Goal: Task Accomplishment & Management: Manage account settings

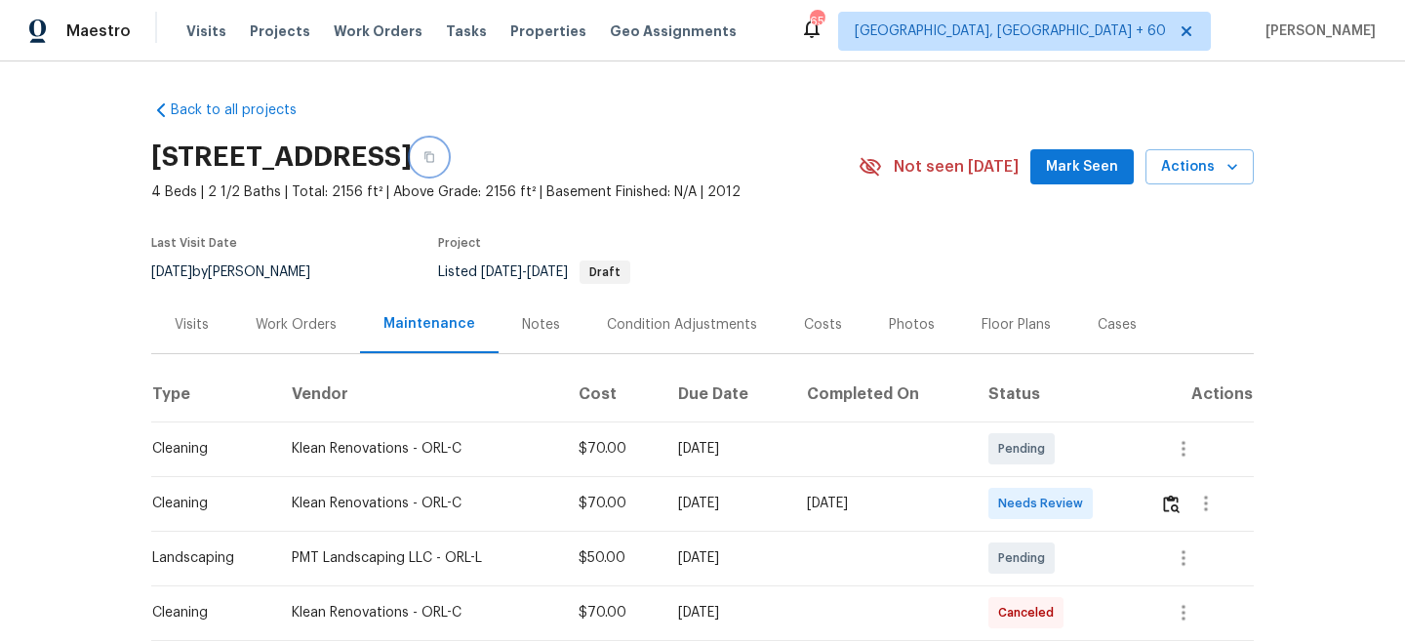
click at [447, 147] on button "button" at bounding box center [429, 157] width 35 height 35
click at [392, 36] on span "Work Orders" at bounding box center [378, 31] width 89 height 20
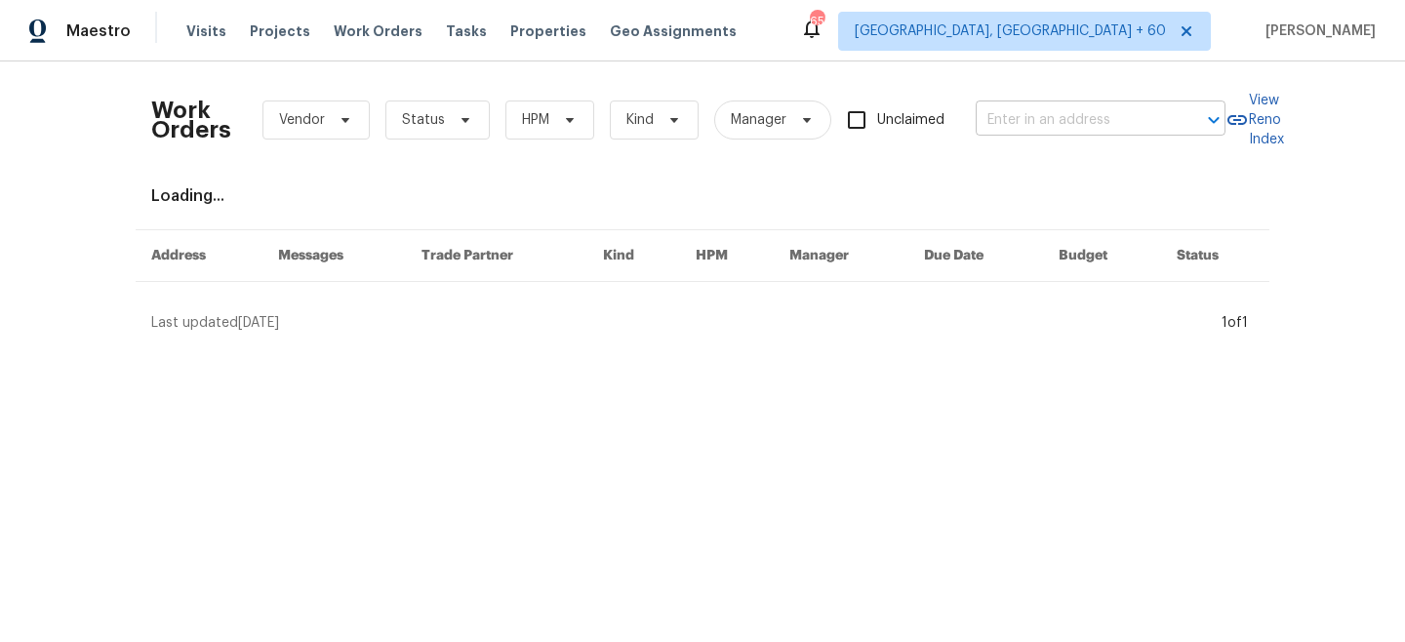
click at [1003, 114] on input "text" at bounding box center [1073, 120] width 195 height 30
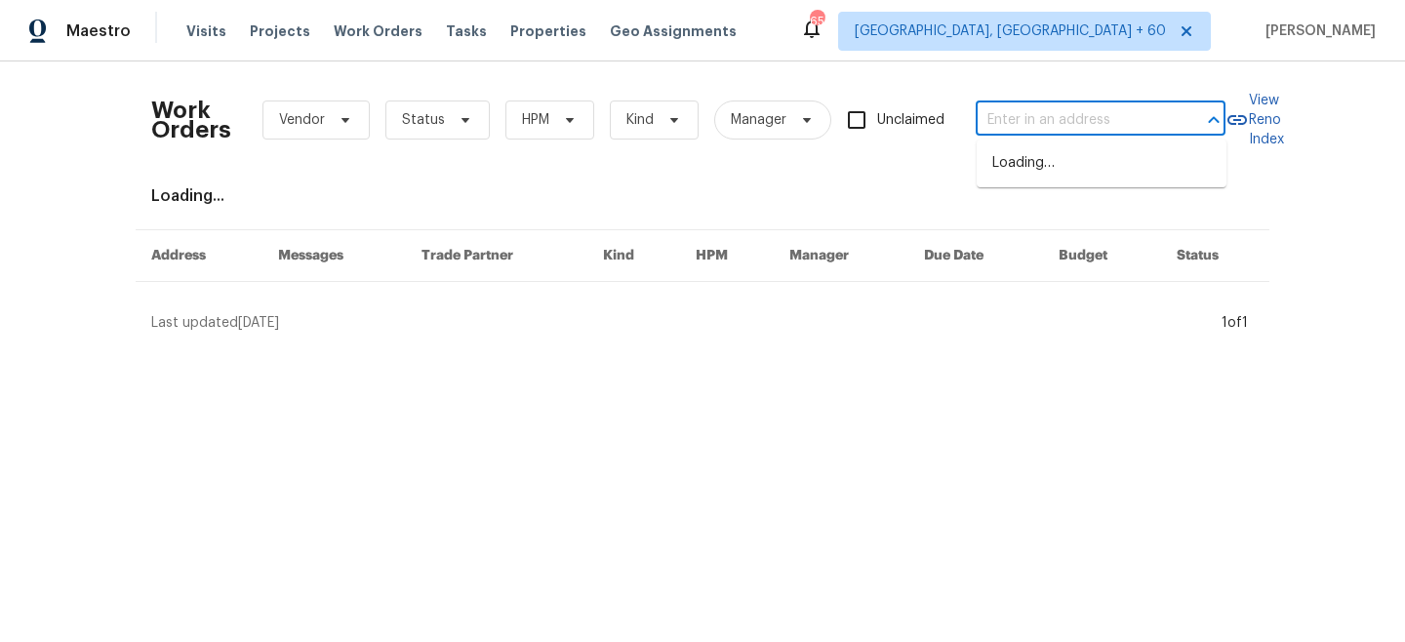
paste input "[STREET_ADDRESS]"
type input "[STREET_ADDRESS]"
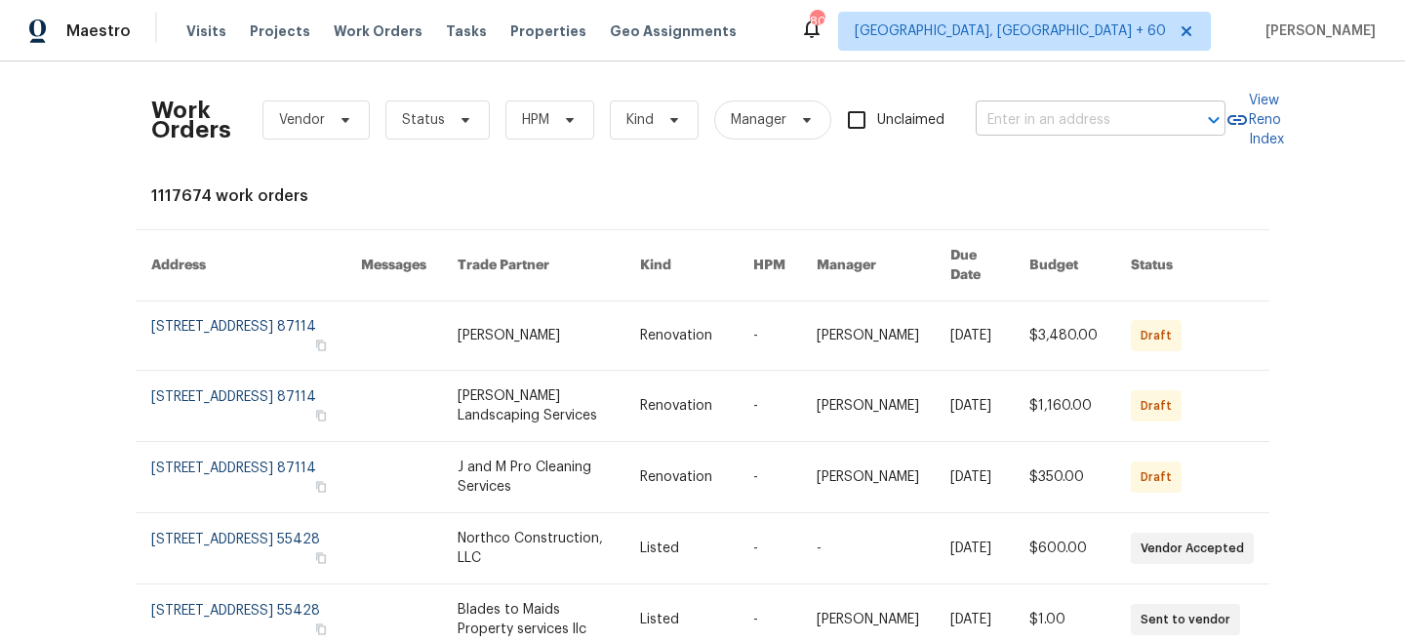
click at [1076, 121] on input "text" at bounding box center [1073, 120] width 195 height 30
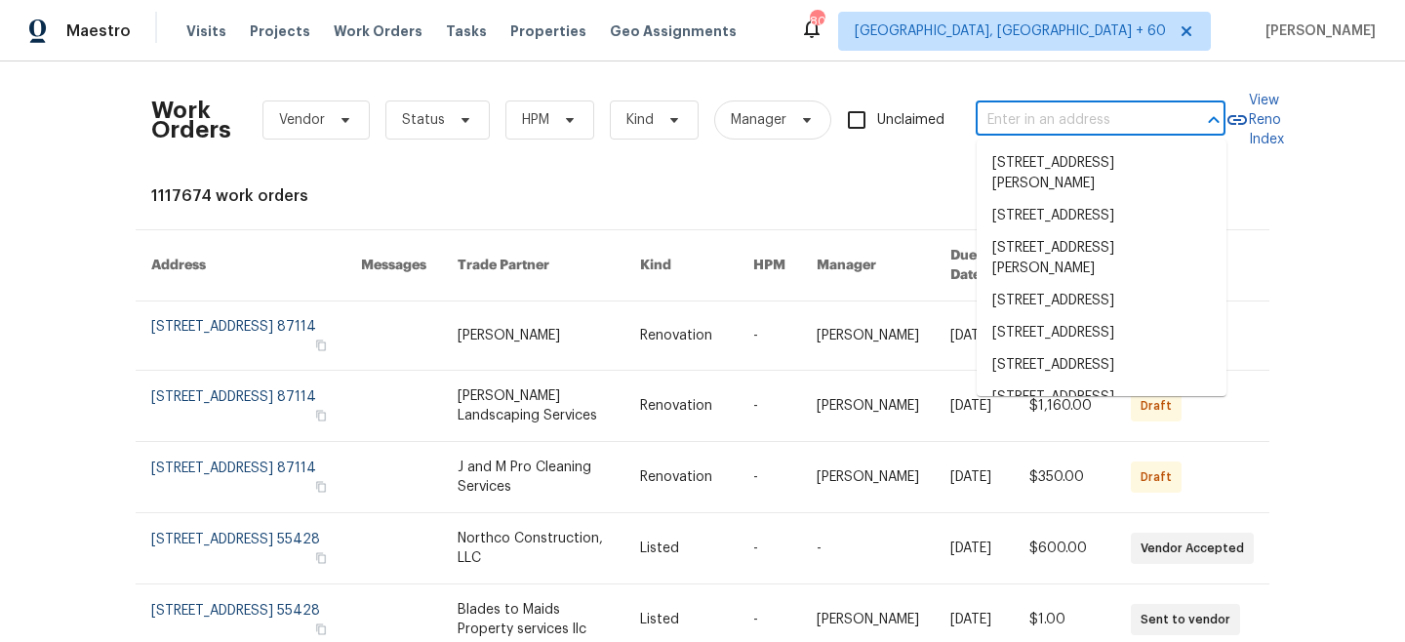
paste input "[STREET_ADDRESS]"
type input "[STREET_ADDRESS]"
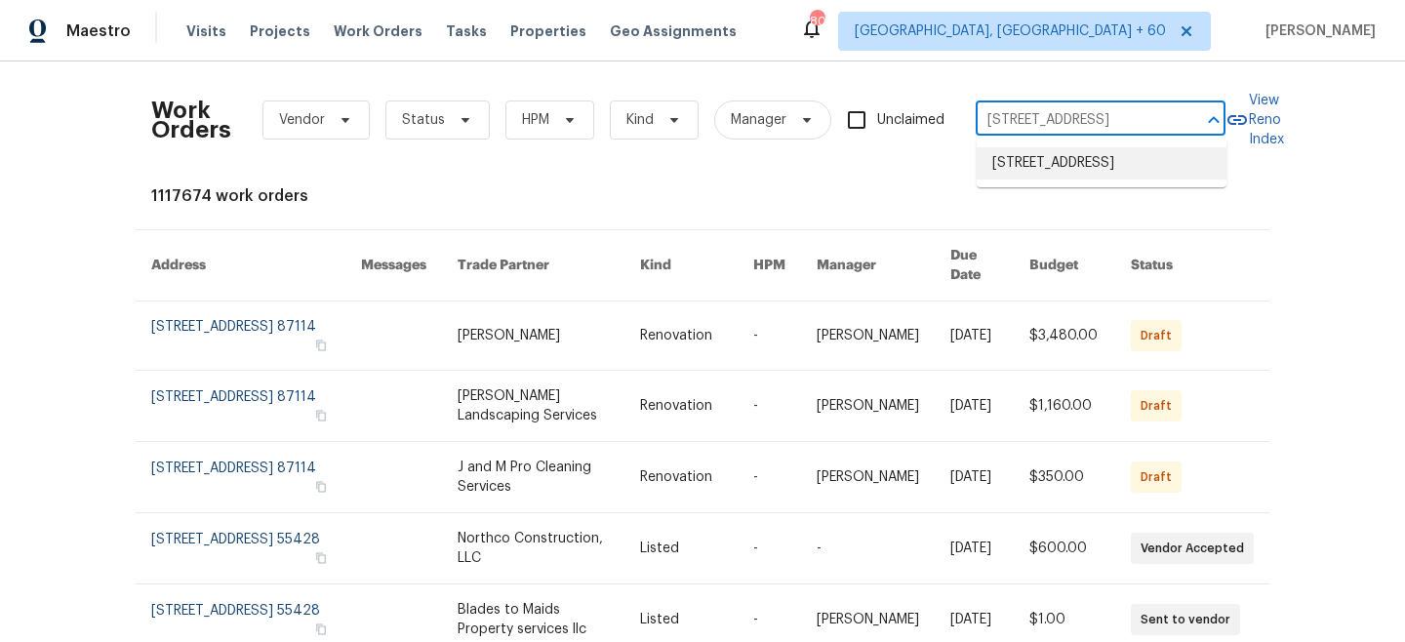
click at [1076, 165] on li "[STREET_ADDRESS]" at bounding box center [1102, 163] width 250 height 32
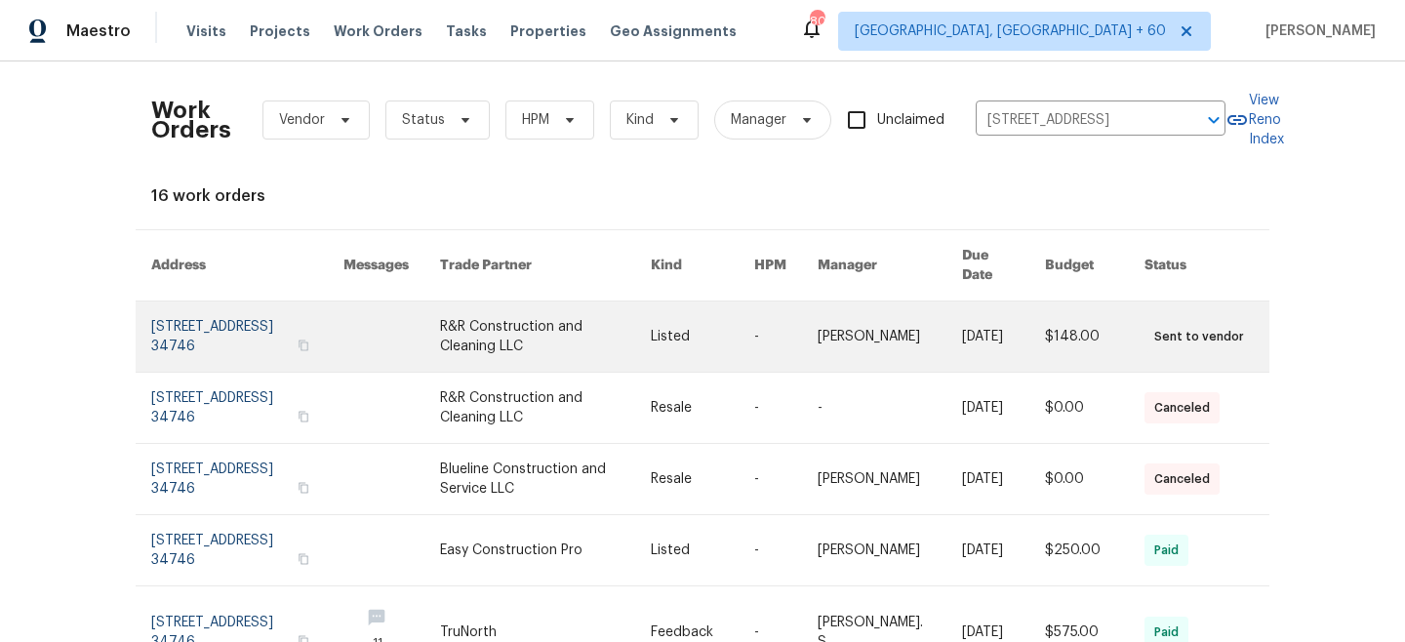
click at [634, 320] on link at bounding box center [545, 337] width 211 height 70
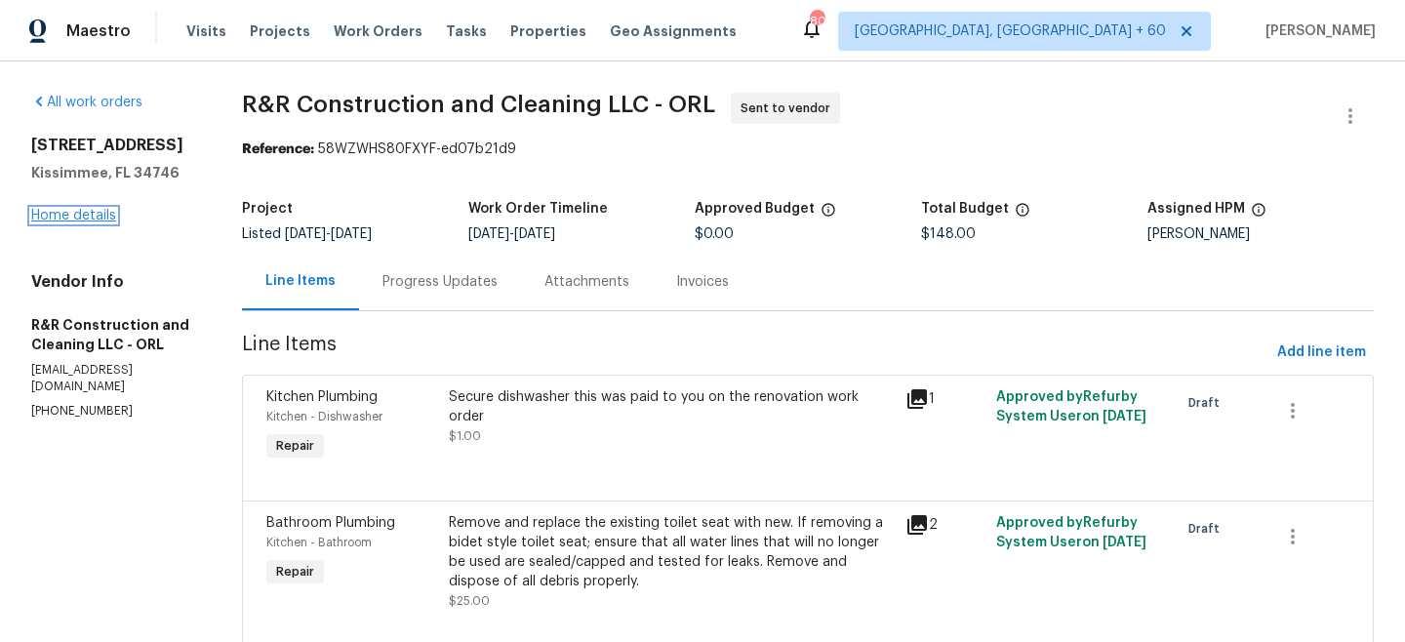
click at [60, 211] on link "Home details" at bounding box center [73, 216] width 85 height 14
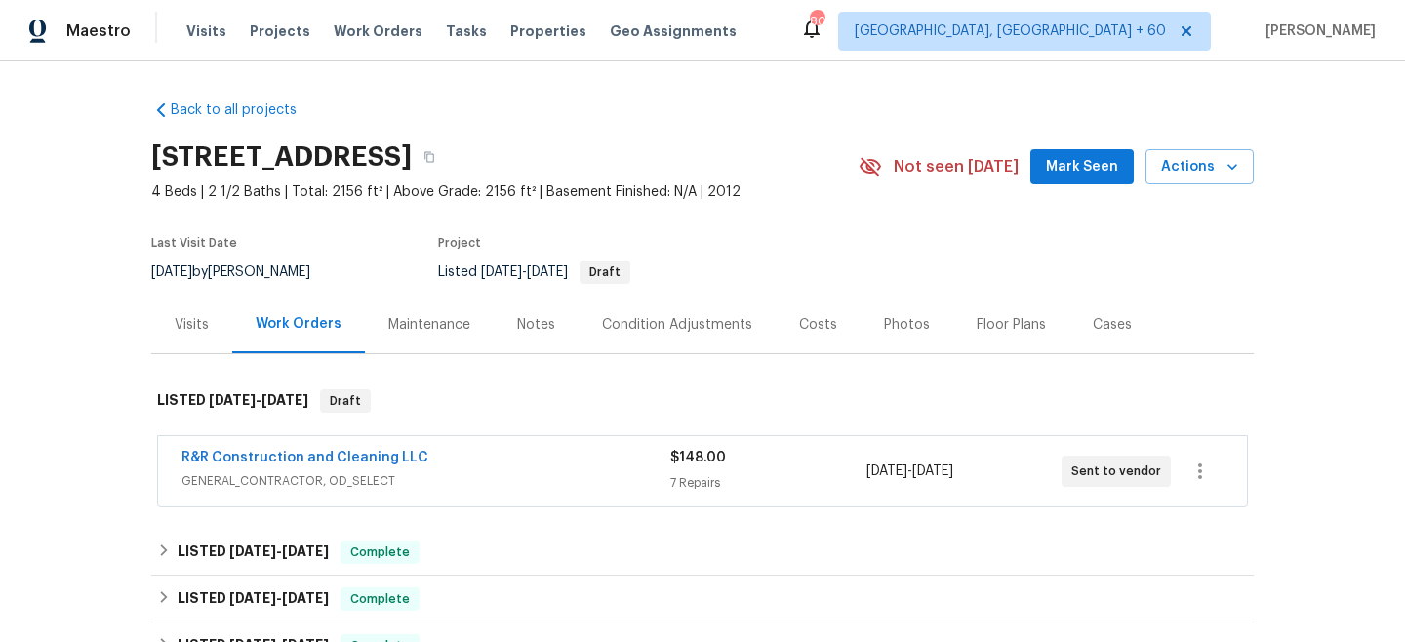
click at [416, 313] on div "Maintenance" at bounding box center [429, 325] width 129 height 58
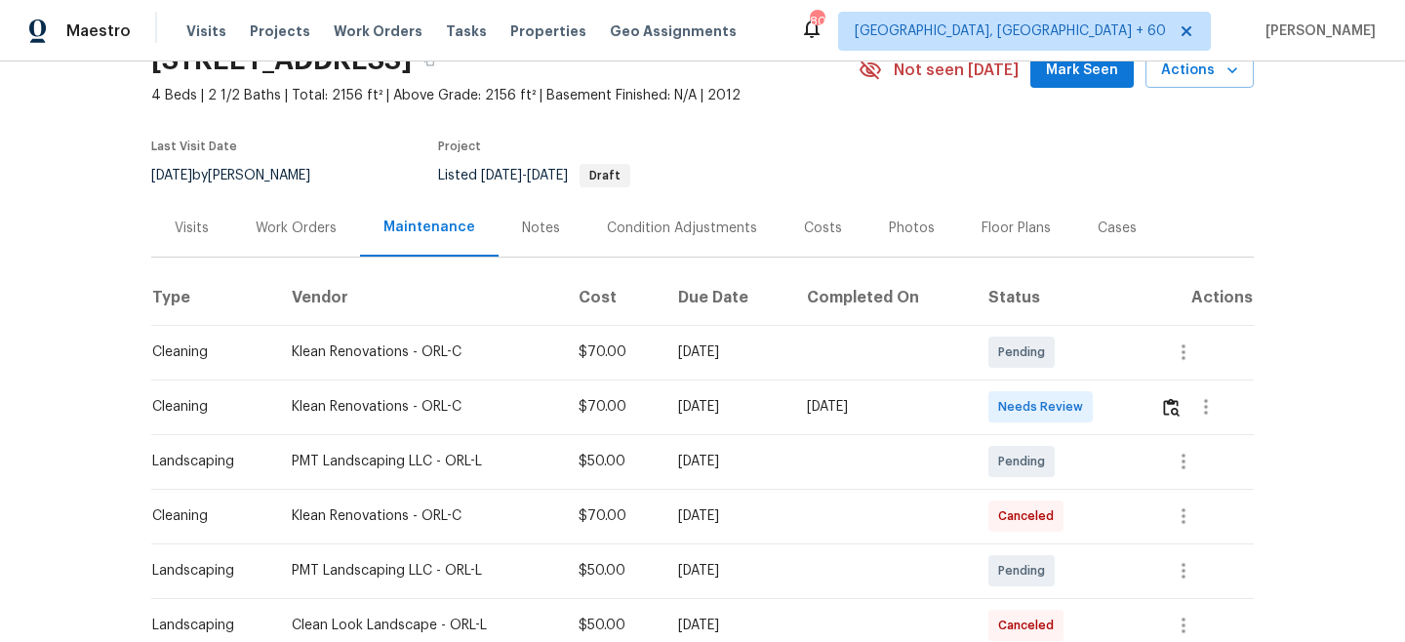
scroll to position [101, 0]
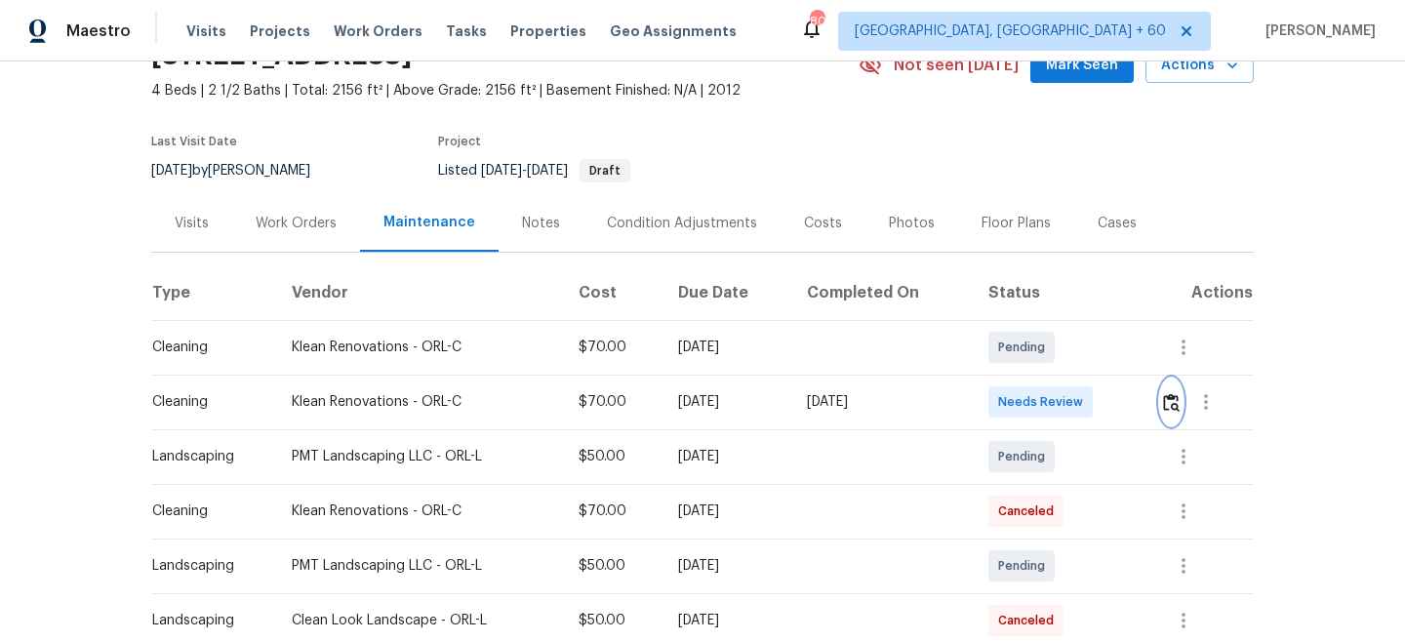
click at [1173, 404] on img "button" at bounding box center [1171, 402] width 17 height 19
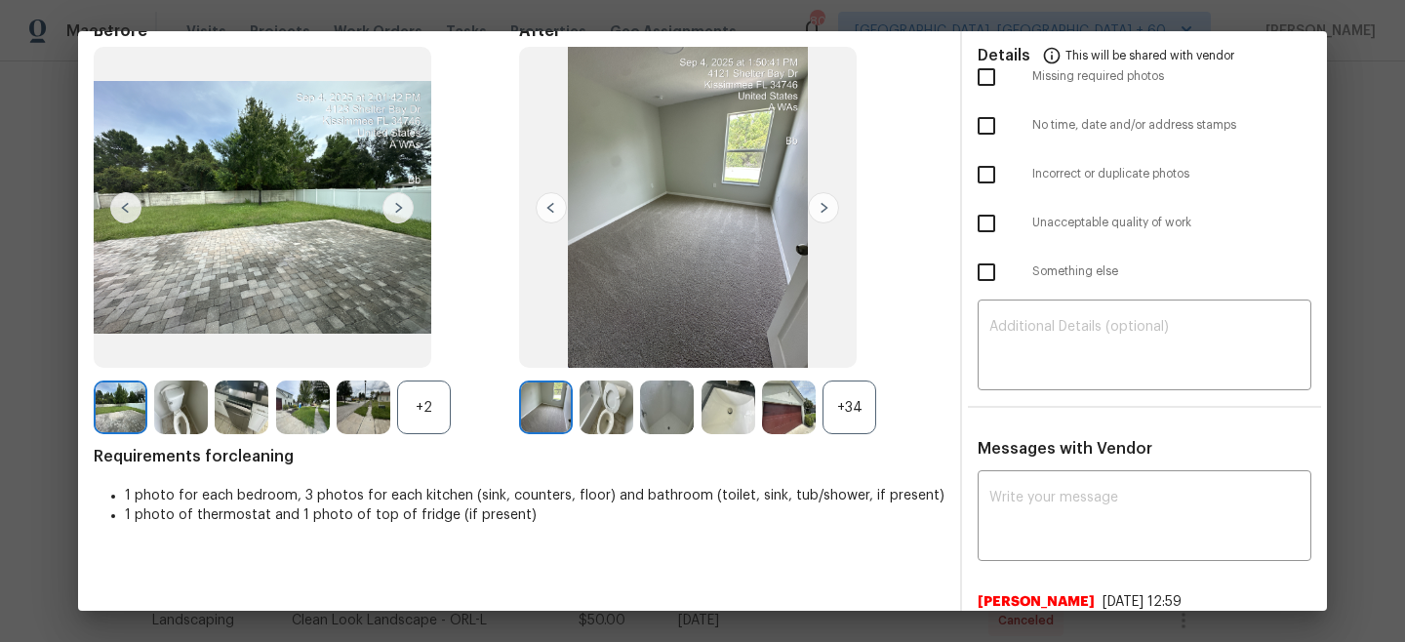
scroll to position [112, 0]
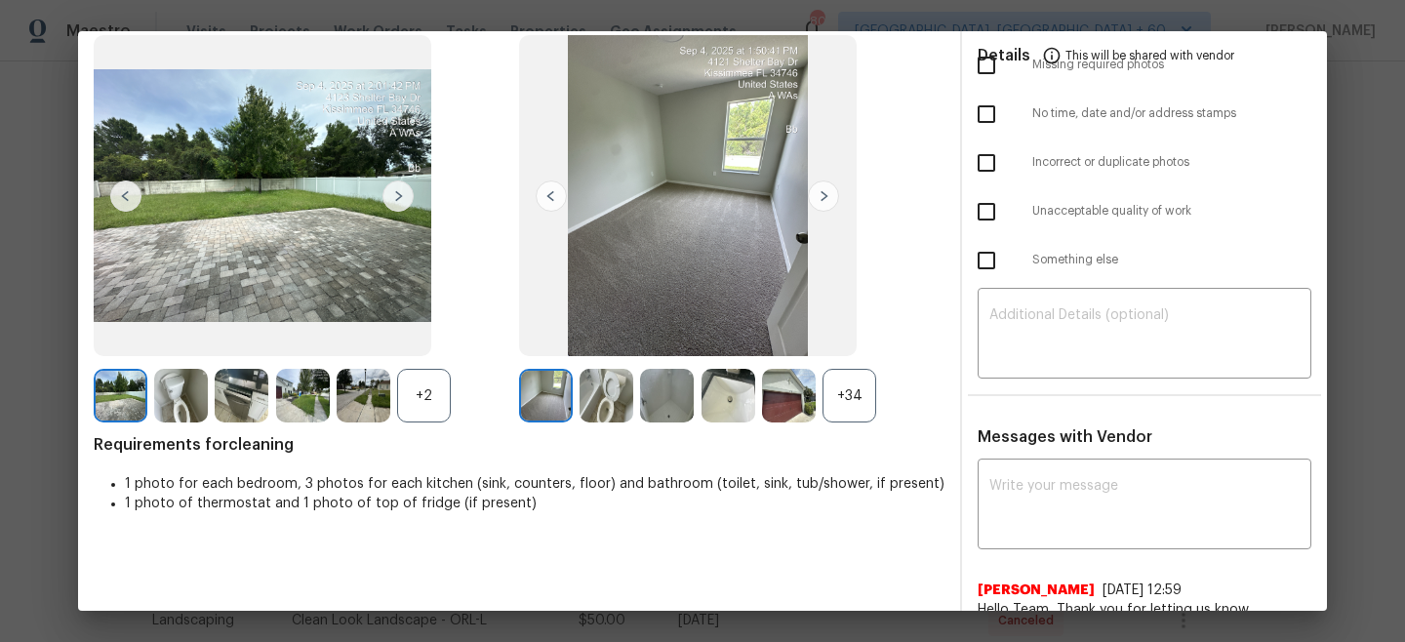
click at [827, 201] on img at bounding box center [823, 196] width 31 height 31
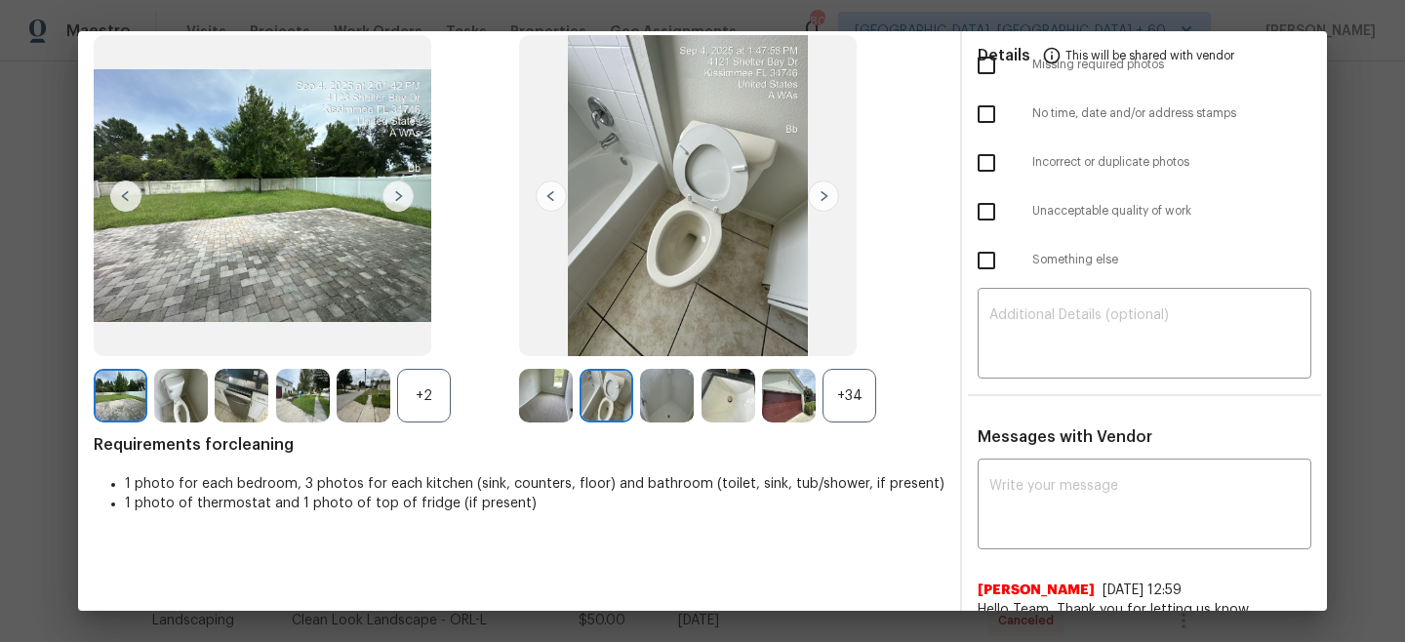
click at [827, 198] on img at bounding box center [823, 196] width 31 height 31
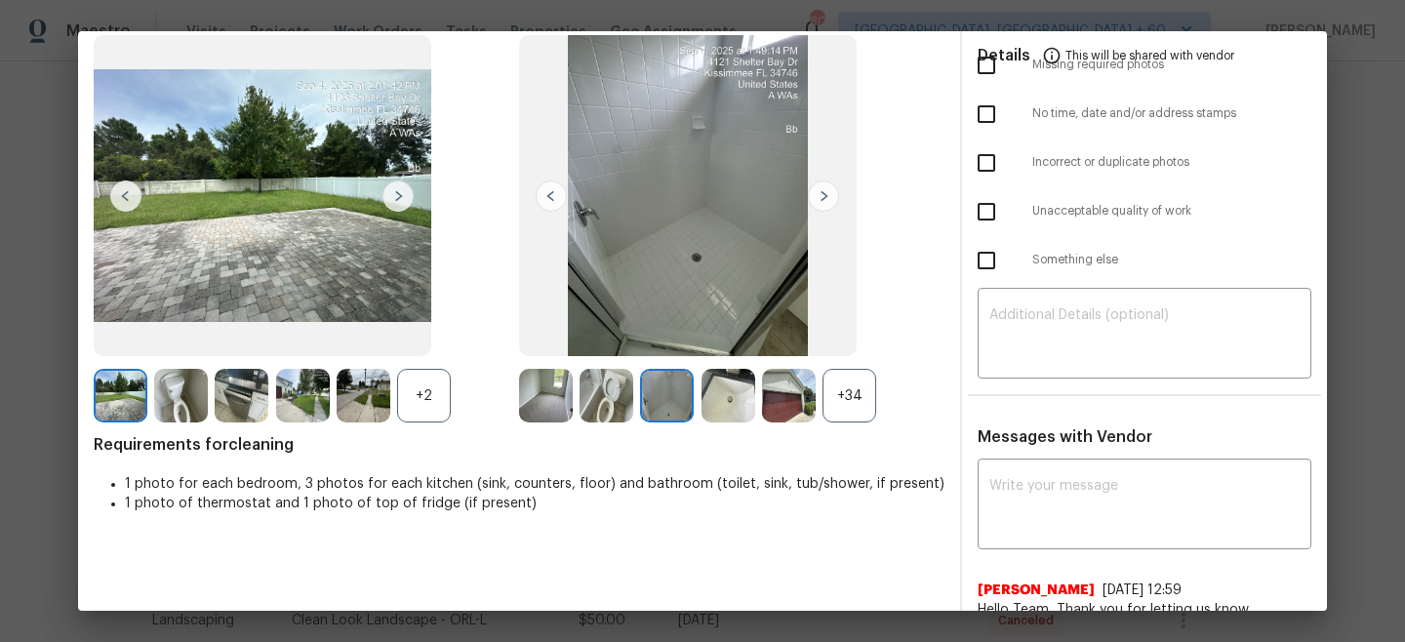
click at [827, 198] on img at bounding box center [823, 196] width 31 height 31
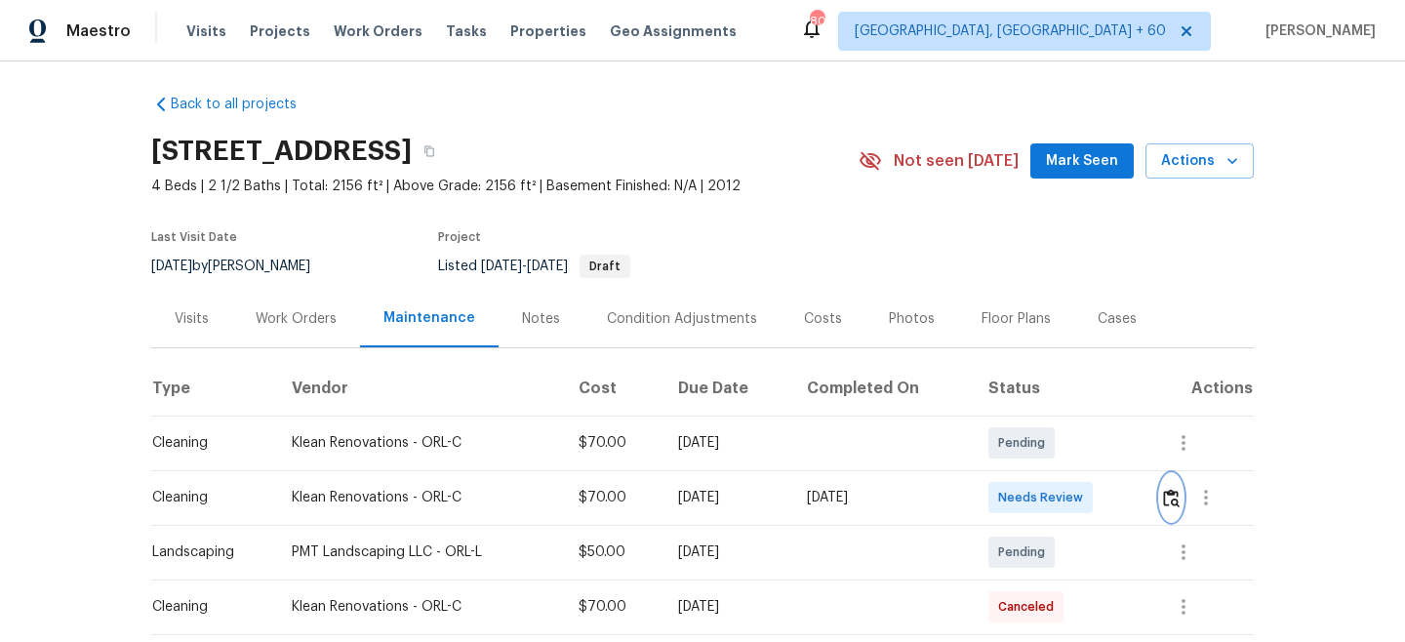
scroll to position [0, 0]
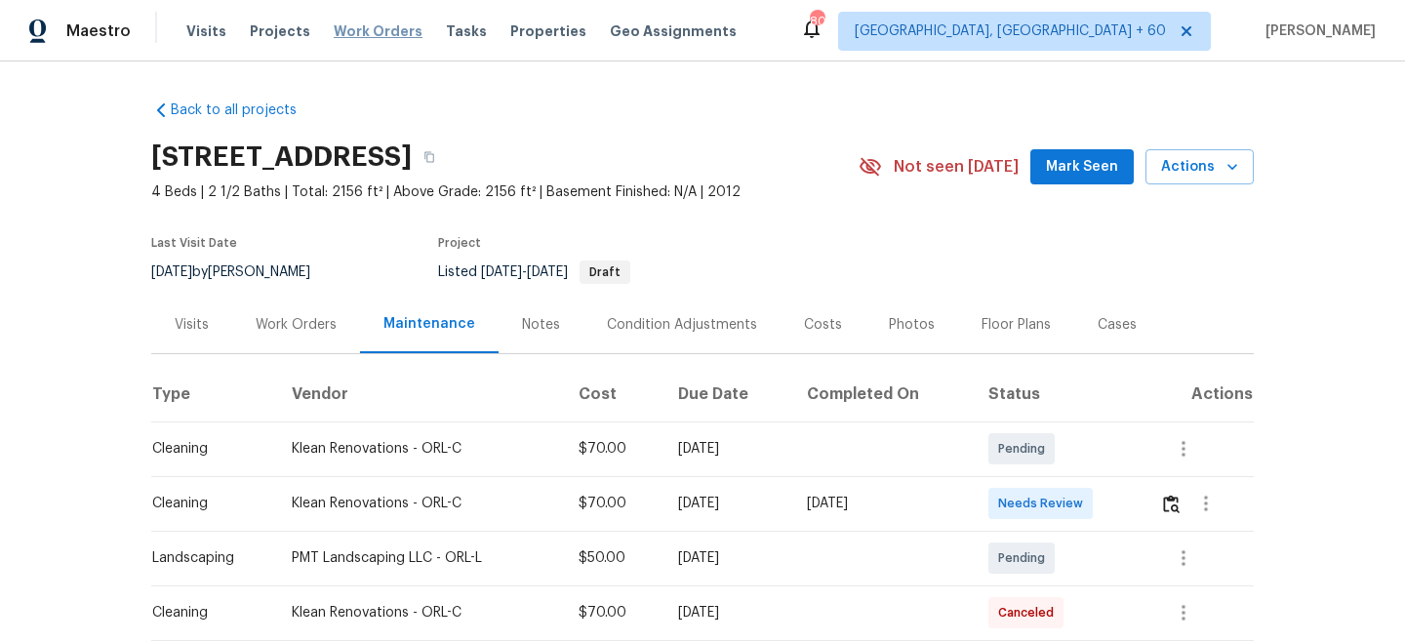
click at [347, 30] on span "Work Orders" at bounding box center [378, 31] width 89 height 20
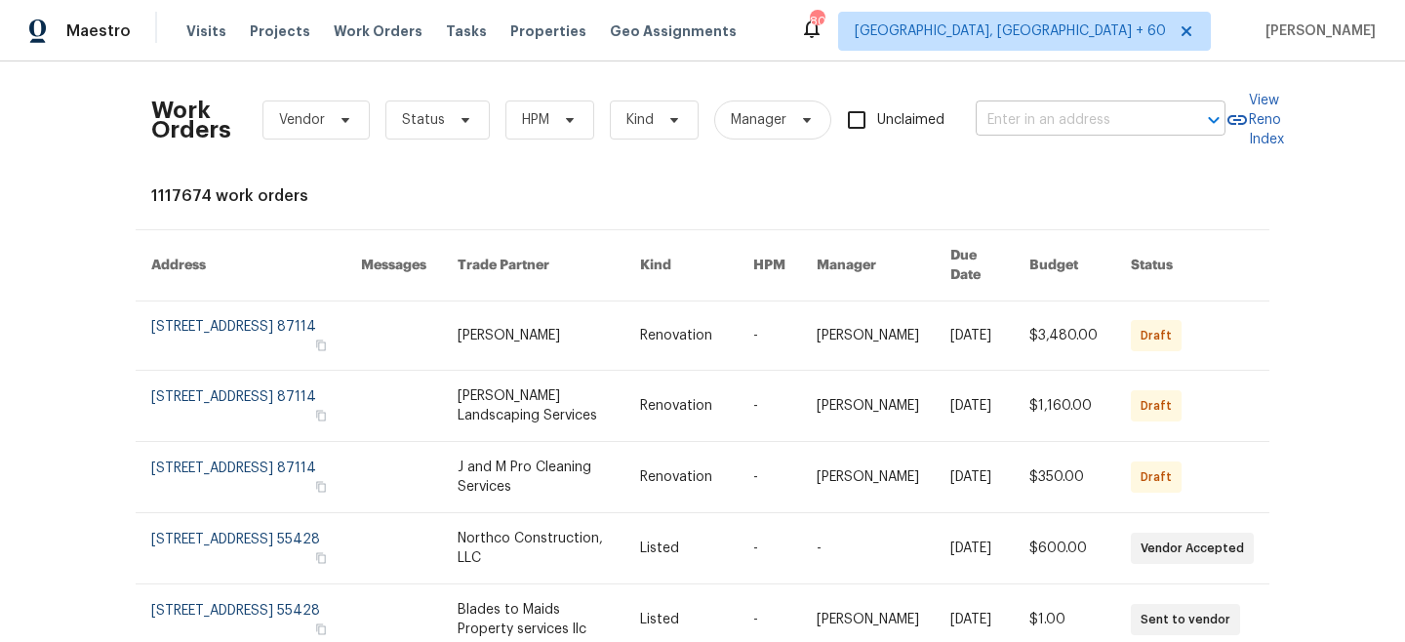
click at [1033, 124] on input "text" at bounding box center [1073, 120] width 195 height 30
paste input "10692 Sycamore Ave, Stanton, CA 90680"
type input "10692 Sycamore Ave, Stanton, CA 90680"
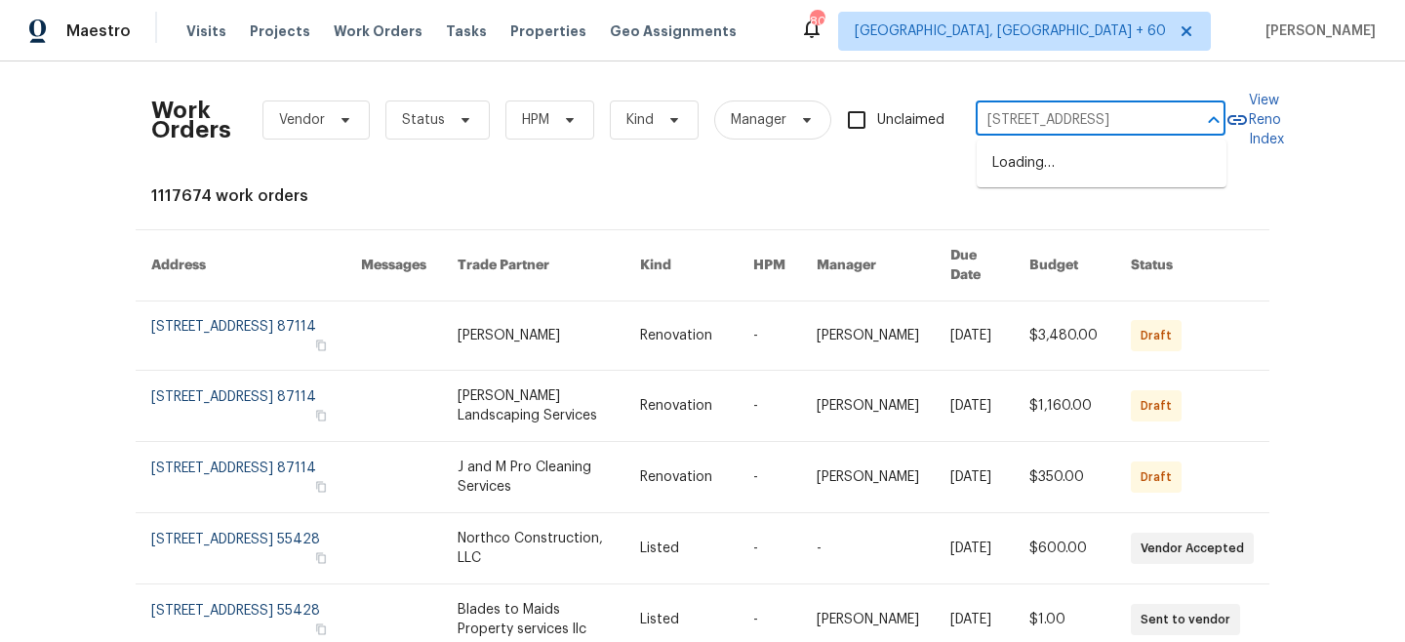
scroll to position [0, 81]
click at [1076, 172] on li "10692 Sycamore Ave, Stanton, CA 90680" at bounding box center [1102, 163] width 250 height 32
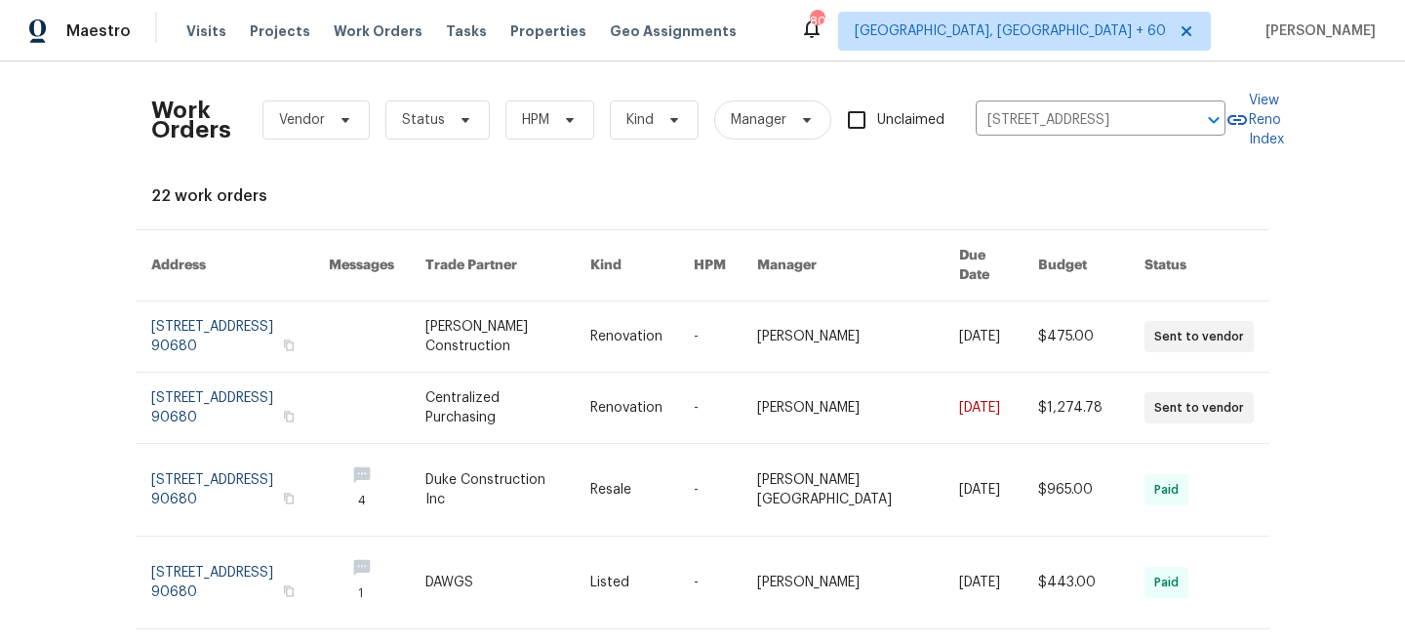
click at [585, 332] on link at bounding box center [507, 337] width 165 height 70
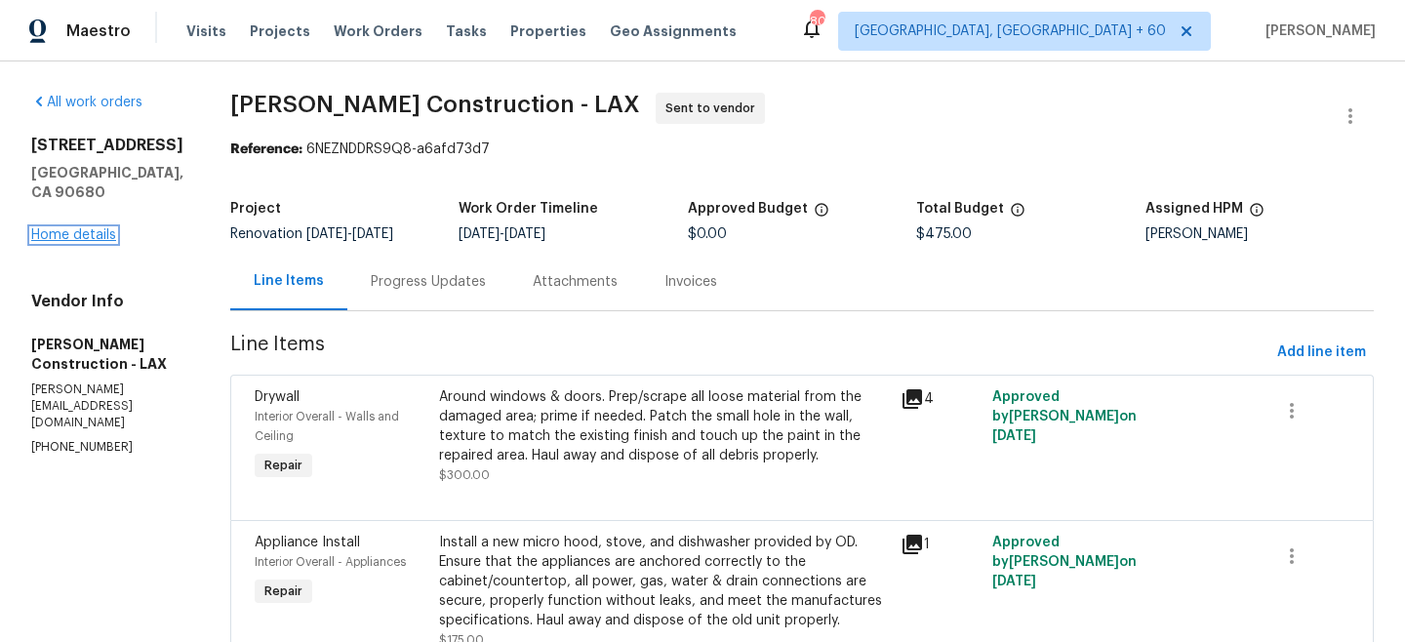
click at [68, 228] on link "Home details" at bounding box center [73, 235] width 85 height 14
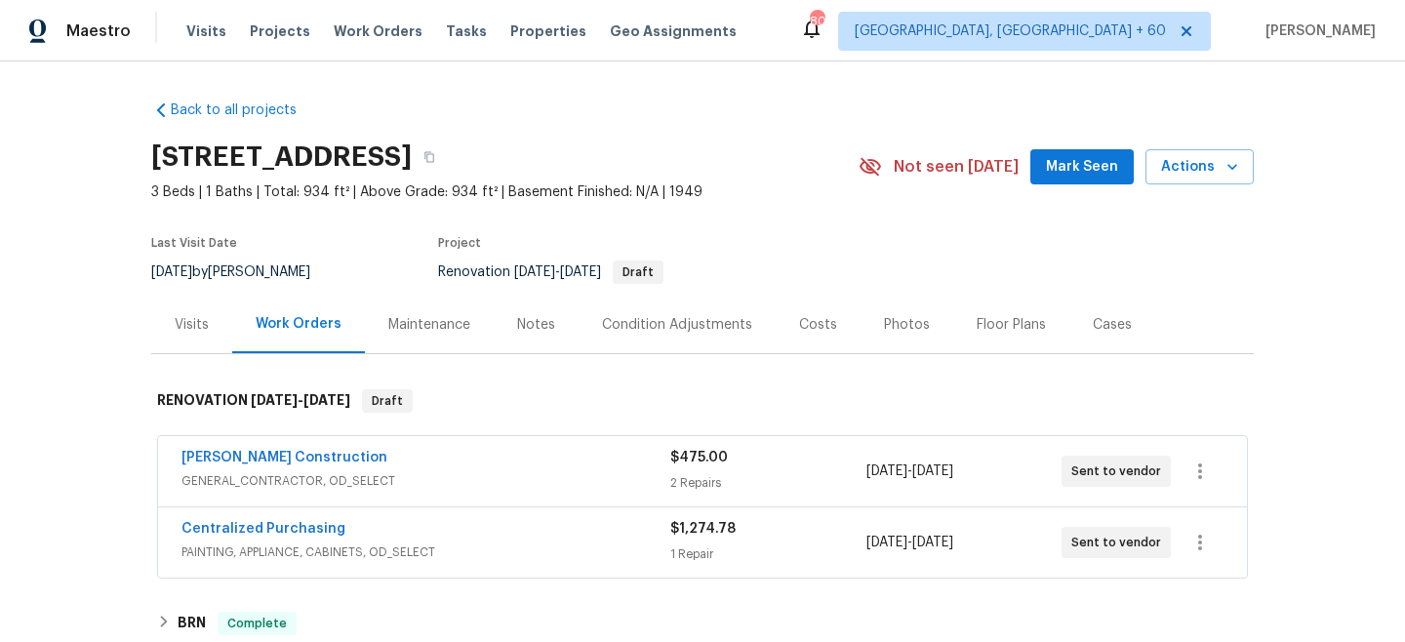
click at [425, 338] on div "Maintenance" at bounding box center [429, 325] width 129 height 58
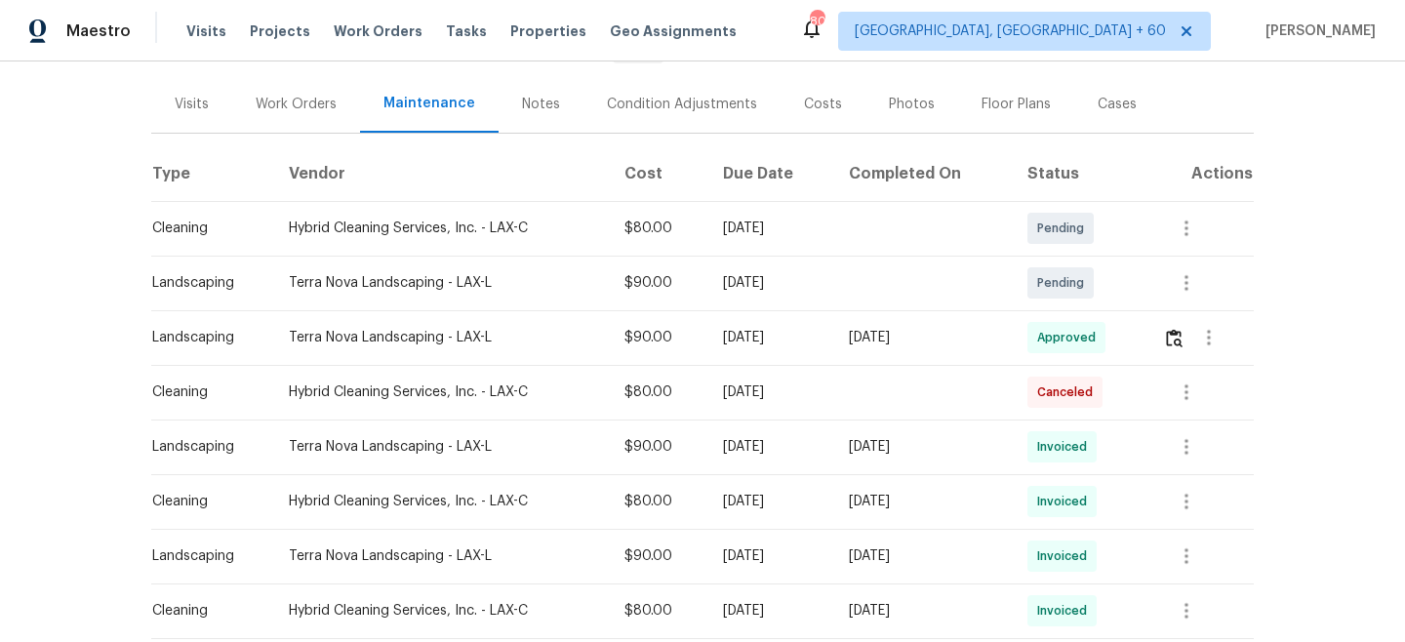
scroll to position [218, 0]
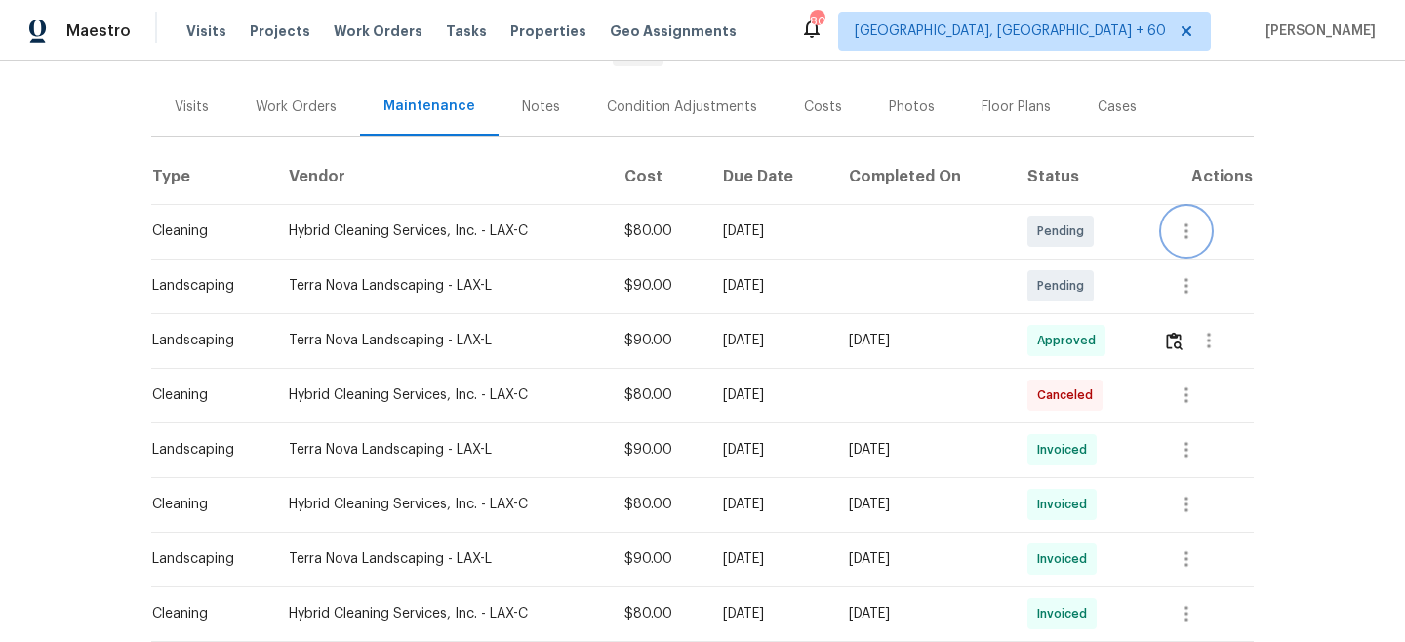
click at [1187, 228] on icon "button" at bounding box center [1186, 231] width 23 height 23
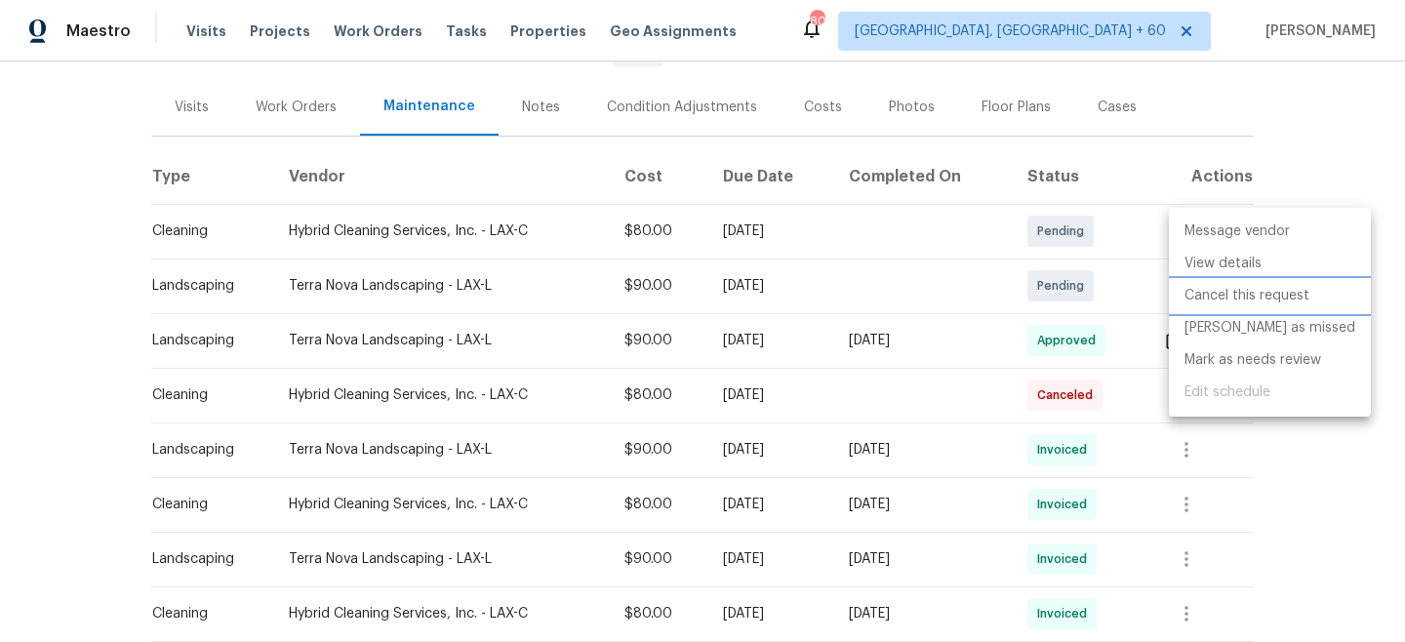
click at [1218, 299] on li "Cancel this request" at bounding box center [1270, 296] width 202 height 32
